Goal: Task Accomplishment & Management: Use online tool/utility

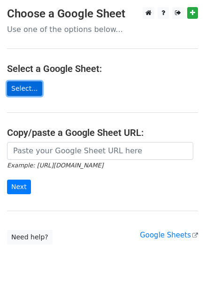
click at [26, 92] on link "Select..." at bounding box center [24, 88] width 35 height 15
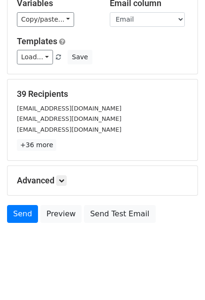
scroll to position [102, 0]
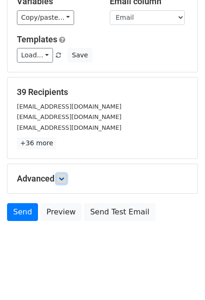
click at [64, 176] on icon at bounding box center [62, 179] width 6 height 6
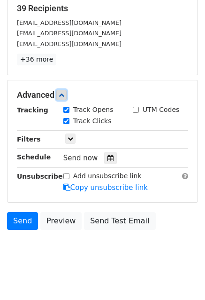
scroll to position [193, 0]
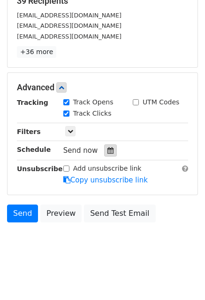
click at [108, 151] on icon at bounding box center [111, 150] width 6 height 7
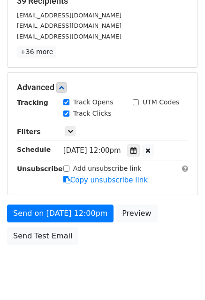
click at [190, 89] on div "Advanced" at bounding box center [103, 87] width 186 height 10
click at [137, 147] on icon at bounding box center [134, 150] width 6 height 7
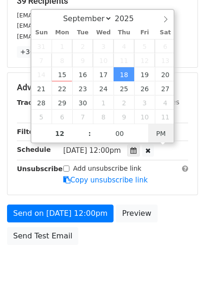
click at [160, 132] on span "PM" at bounding box center [162, 133] width 26 height 19
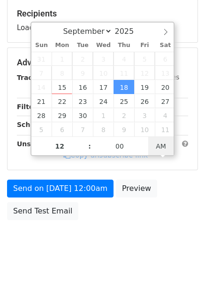
click at [158, 147] on body "New Campaign Daily emails left: 50 Google Sheet: JUEVES 18/09 1. Write your ema…" at bounding box center [102, 44] width 205 height 435
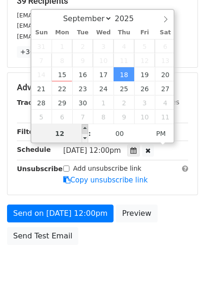
type input "2025-09-18 13:00"
type input "01"
click at [84, 128] on span at bounding box center [85, 128] width 7 height 9
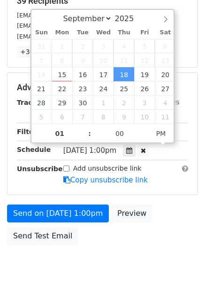
click at [83, 152] on span "Thu, Sep 18, 1:00pm" at bounding box center [89, 150] width 53 height 8
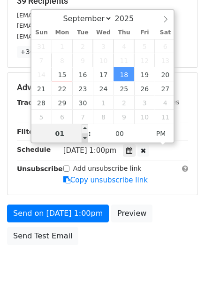
type input "[DATE] 12:00"
type input "12"
click at [87, 138] on span at bounding box center [85, 138] width 7 height 9
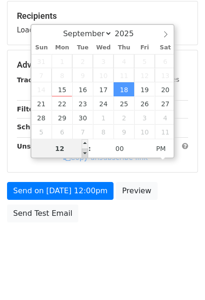
click at [87, 139] on div "12 : 00 PM" at bounding box center [102, 148] width 143 height 19
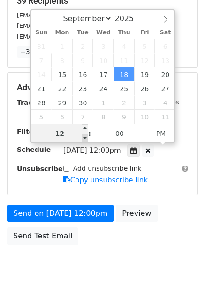
type input "2025-09-18 11:00"
type input "11"
click at [86, 137] on span at bounding box center [85, 138] width 7 height 9
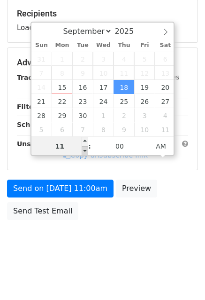
scroll to position [178, 0]
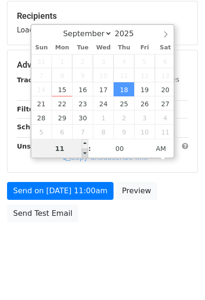
type input "2025-10-07 11:00"
select select "9"
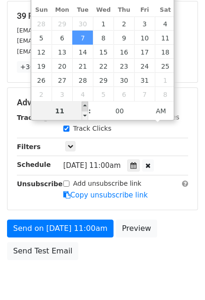
type input "2025-10-07 12:00"
type input "12"
click at [85, 106] on span at bounding box center [85, 106] width 7 height 9
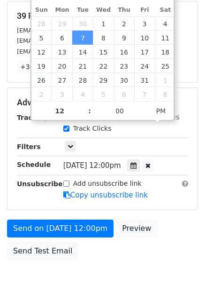
click at [136, 271] on body "New Campaign Daily emails left: 50 Google Sheet: JUEVES 18/09 1. Write your ema…" at bounding box center [102, 65] width 205 height 473
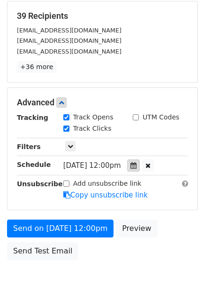
click at [135, 164] on icon at bounding box center [134, 165] width 6 height 7
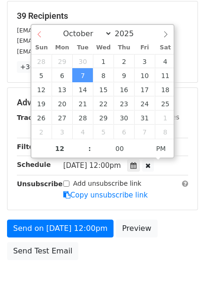
select select "8"
click at [37, 34] on div "September October November December 2025" at bounding box center [102, 33] width 143 height 16
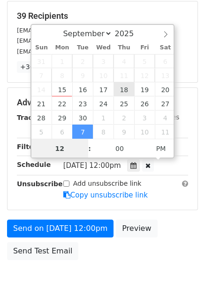
type input "[DATE] 12:00"
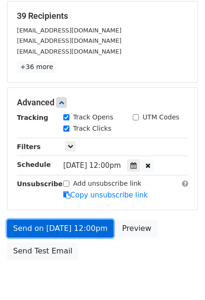
click at [75, 223] on link "Send on [DATE] 12:00pm" at bounding box center [60, 229] width 107 height 18
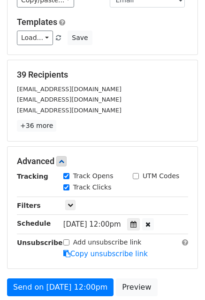
scroll to position [141, 0]
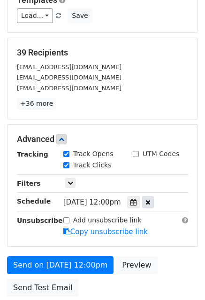
click at [151, 200] on icon at bounding box center [148, 202] width 5 height 7
type input "06"
type input "41"
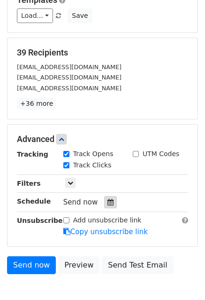
click at [104, 196] on div at bounding box center [110, 202] width 13 height 12
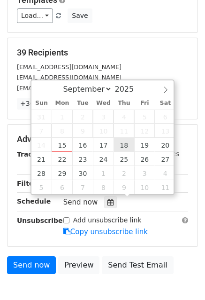
type input "2025-09-18 18:41"
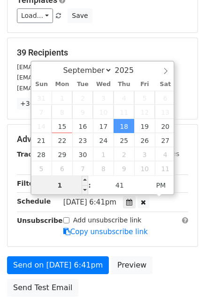
type input "12"
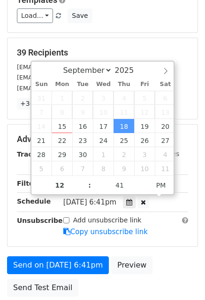
type input "2025-09-18 12:41"
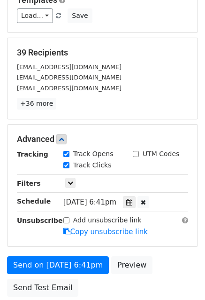
click at [36, 242] on div "Advanced Tracking Track Opens UTM Codes Track Clicks Filters Only include sprea…" at bounding box center [103, 186] width 190 height 122
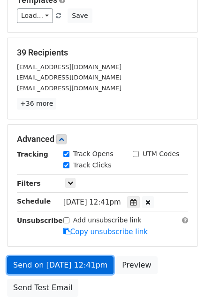
click at [76, 263] on link "Send on Sep 18 at 12:41pm" at bounding box center [60, 265] width 107 height 18
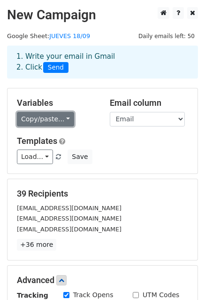
click at [62, 116] on link "Copy/paste..." at bounding box center [45, 119] width 57 height 15
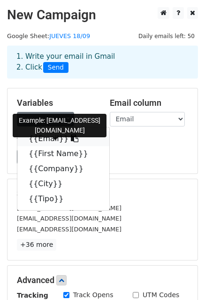
click at [41, 137] on link "{{Email}}" at bounding box center [63, 138] width 92 height 15
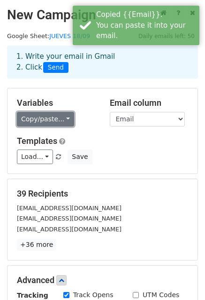
click at [63, 120] on link "Copy/paste..." at bounding box center [45, 119] width 57 height 15
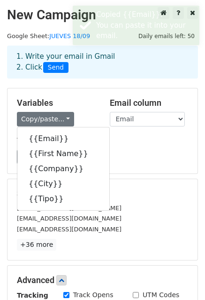
click at [155, 142] on h5 "Templates" at bounding box center [103, 141] width 172 height 10
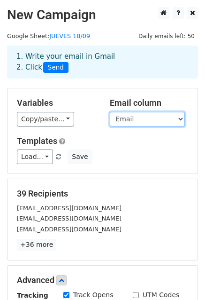
click at [172, 114] on select "Email First Name Company City Tipo" at bounding box center [147, 119] width 75 height 15
click at [110, 112] on select "Email First Name Company City Tipo" at bounding box center [147, 119] width 75 height 15
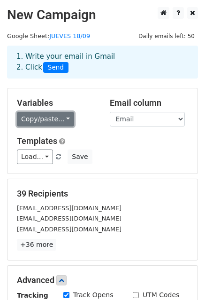
click at [59, 120] on link "Copy/paste..." at bounding box center [45, 119] width 57 height 15
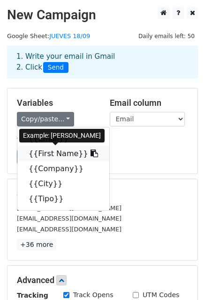
click at [47, 155] on link "{{First Name}}" at bounding box center [63, 153] width 92 height 15
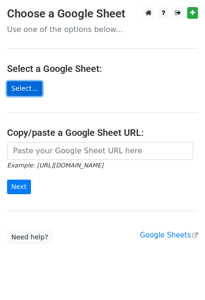
click at [26, 84] on link "Select..." at bounding box center [24, 88] width 35 height 15
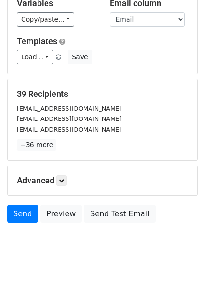
scroll to position [102, 0]
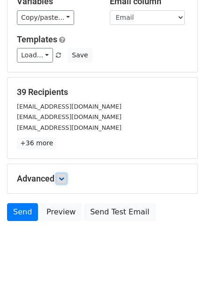
click at [63, 180] on icon at bounding box center [62, 179] width 6 height 6
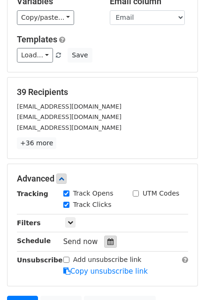
click at [108, 239] on icon at bounding box center [111, 241] width 6 height 7
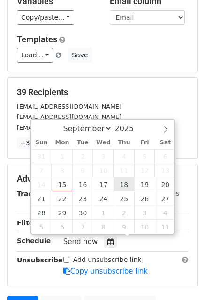
type input "[DATE] 12:00"
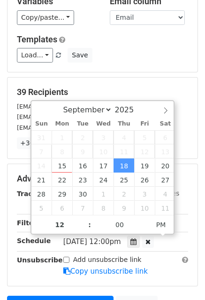
click at [201, 77] on main "New Campaign Daily emails left: 50 Google Sheet: JUEVES 18/09 1. Write your ema…" at bounding box center [102, 123] width 205 height 435
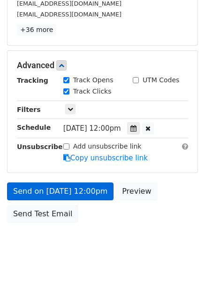
scroll to position [215, 0]
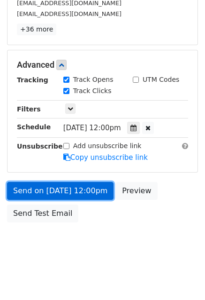
click at [91, 188] on link "Send on [DATE] 12:00pm" at bounding box center [60, 191] width 107 height 18
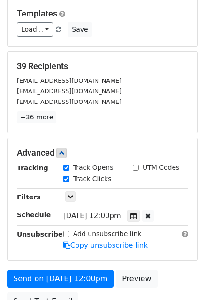
scroll to position [121, 0]
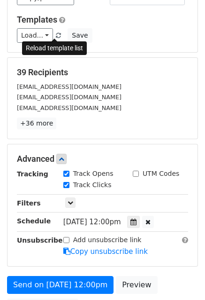
click at [56, 34] on span at bounding box center [58, 36] width 5 height 6
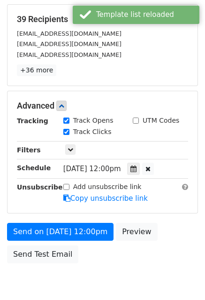
scroll to position [215, 0]
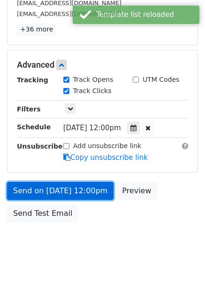
click at [87, 189] on link "Send on [DATE] 12:00pm" at bounding box center [60, 191] width 107 height 18
